Goal: Information Seeking & Learning: Understand process/instructions

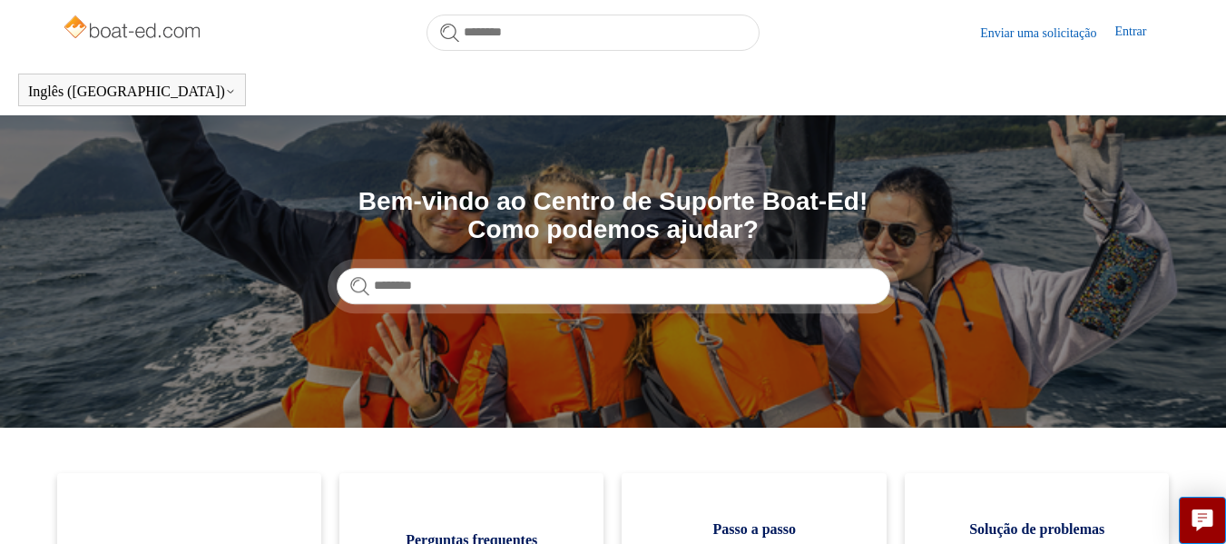
scroll to position [403, 0]
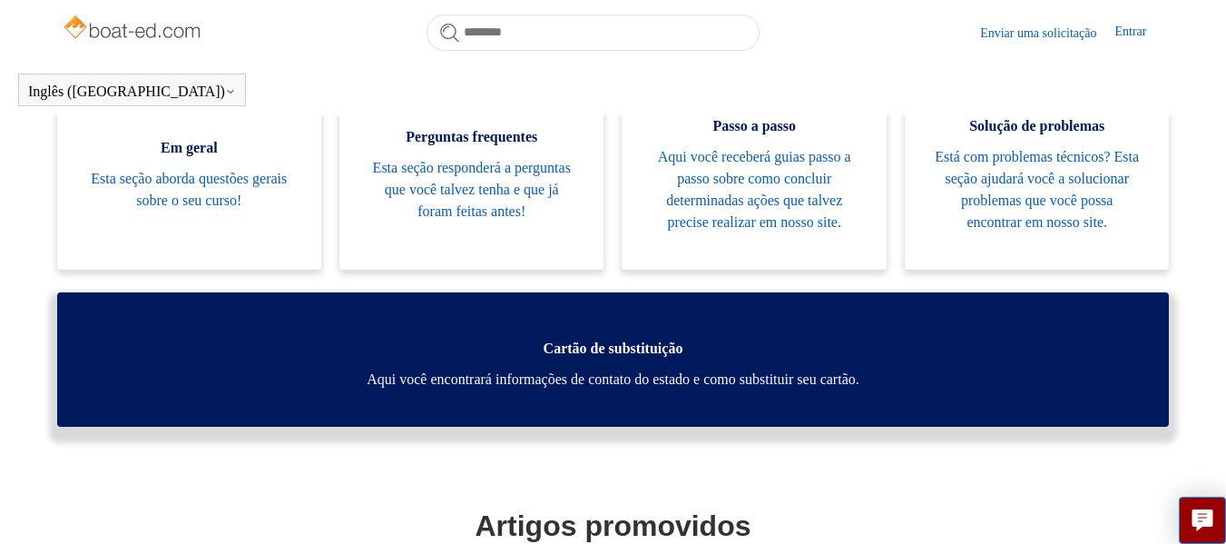
click at [793, 376] on font "Aqui você encontrará informações de contato do estado e como substituir seu car…" at bounding box center [613, 378] width 492 height 15
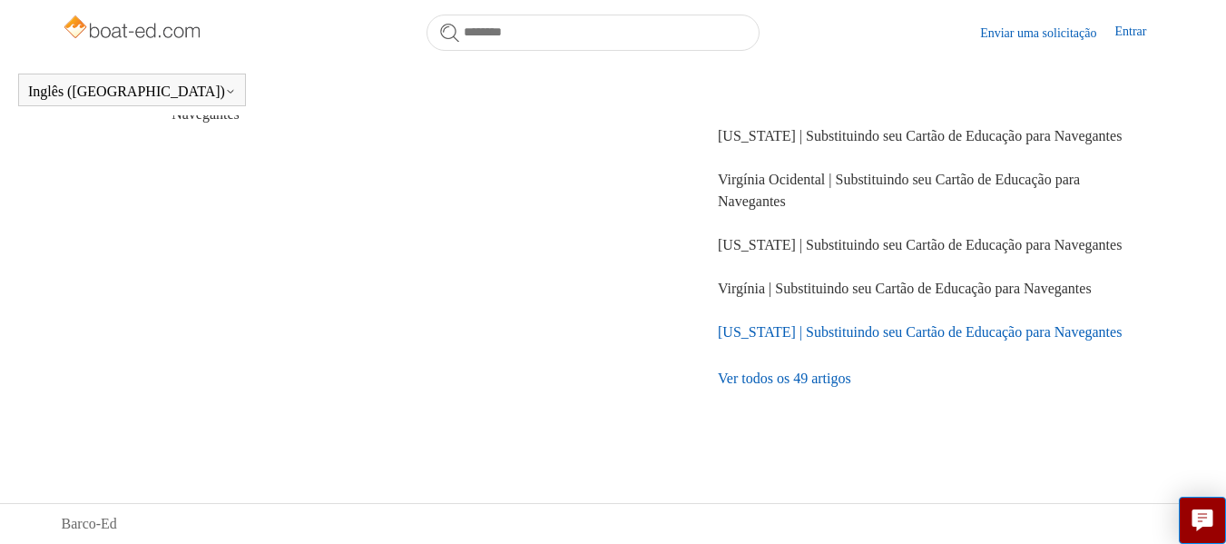
scroll to position [367, 0]
click at [819, 380] on font "Ver todos os 49 artigos" at bounding box center [784, 377] width 133 height 15
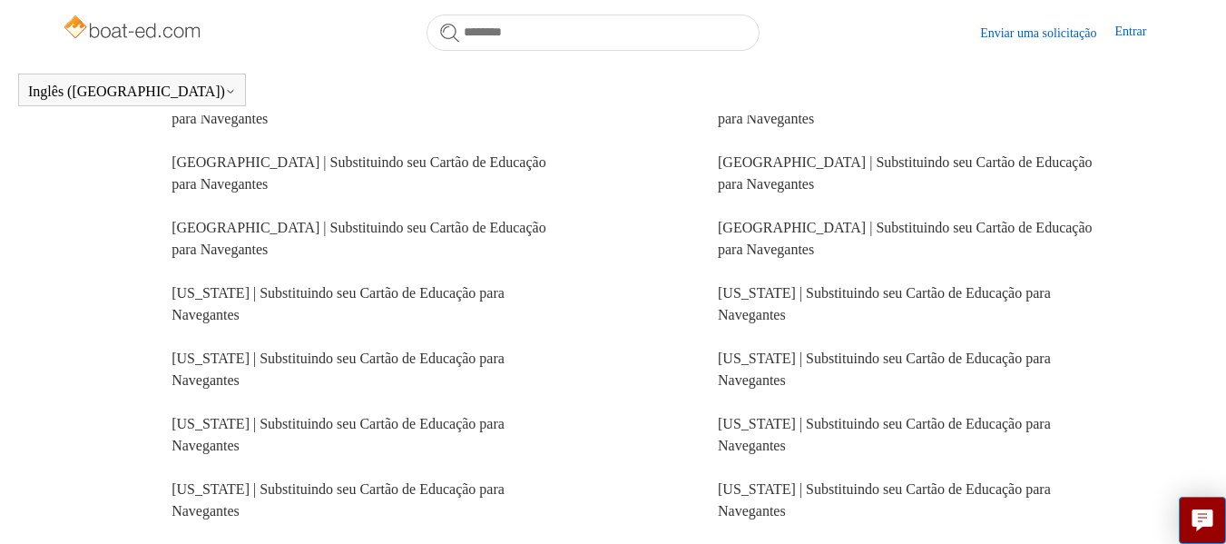
scroll to position [733, 0]
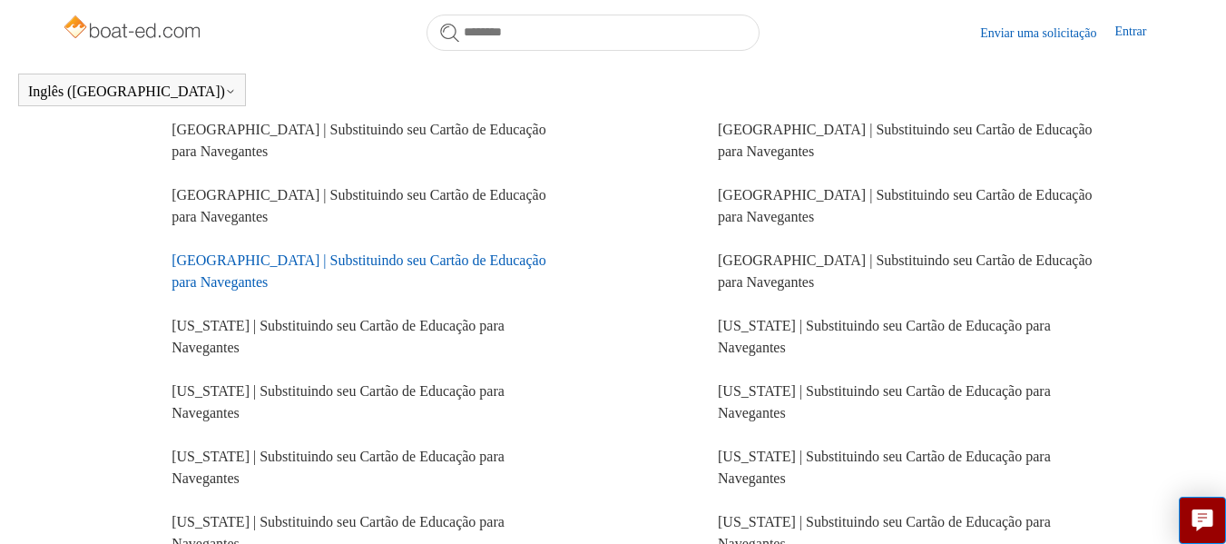
click at [223, 260] on font "[GEOGRAPHIC_DATA] | Substituindo seu Cartão de Educação para Navegantes" at bounding box center [359, 270] width 375 height 37
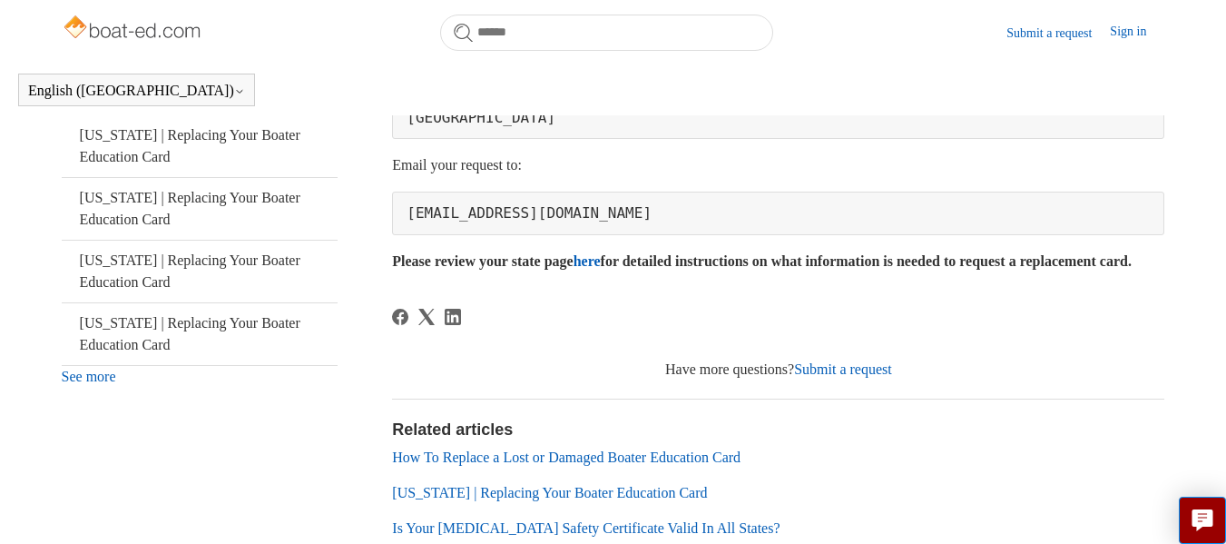
scroll to position [675, 0]
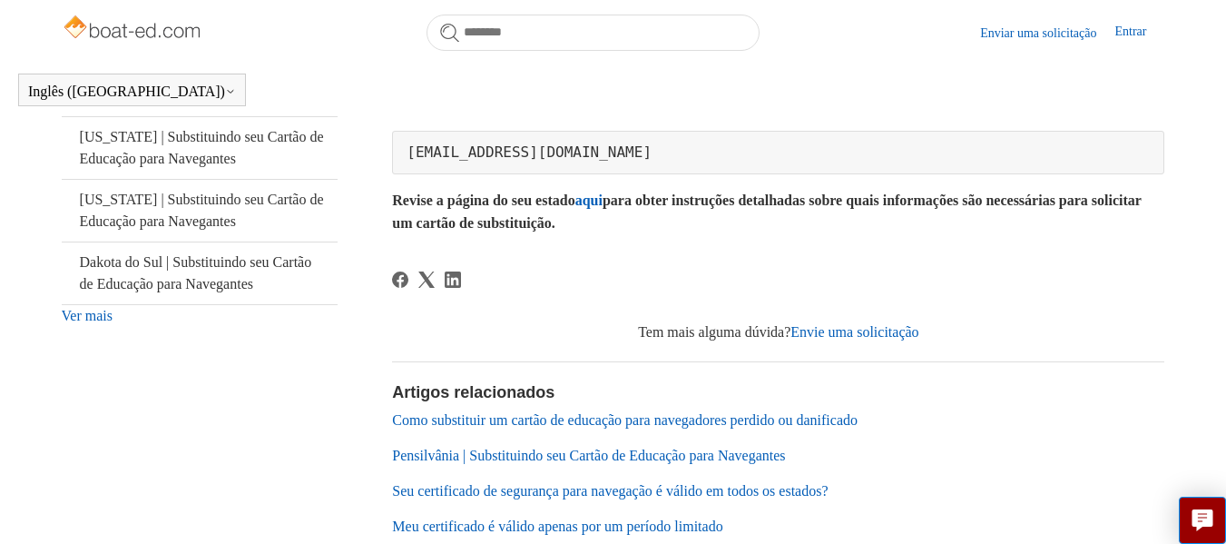
click at [737, 109] on header "Inglês ([GEOGRAPHIC_DATA]) [GEOGRAPHIC_DATA] [DEMOGRAPHIC_DATA]" at bounding box center [613, 89] width 1226 height 51
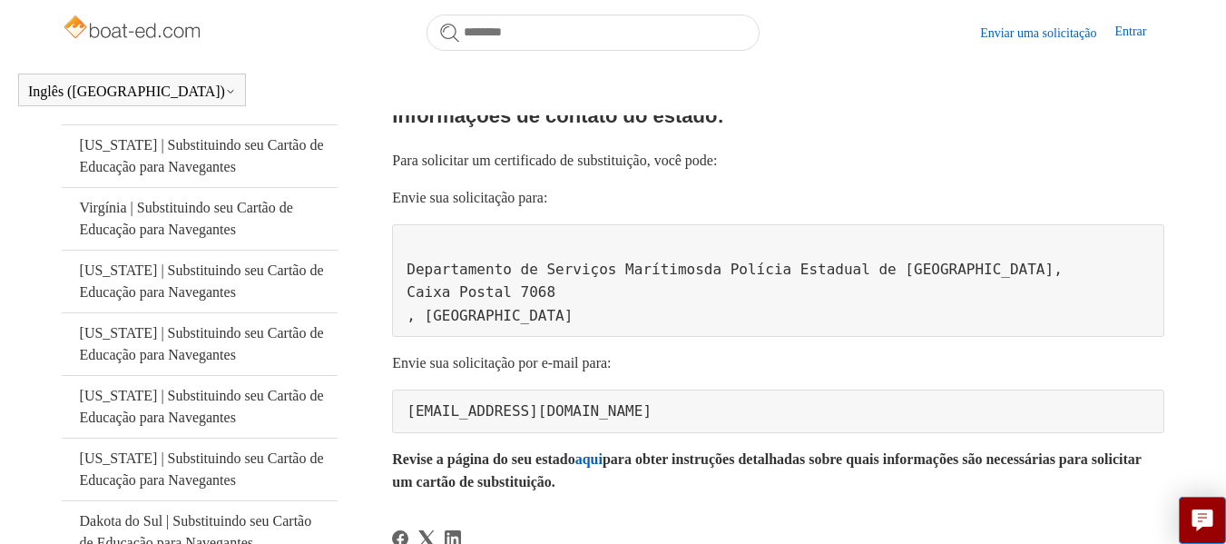
scroll to position [403, 0]
